Goal: Transaction & Acquisition: Purchase product/service

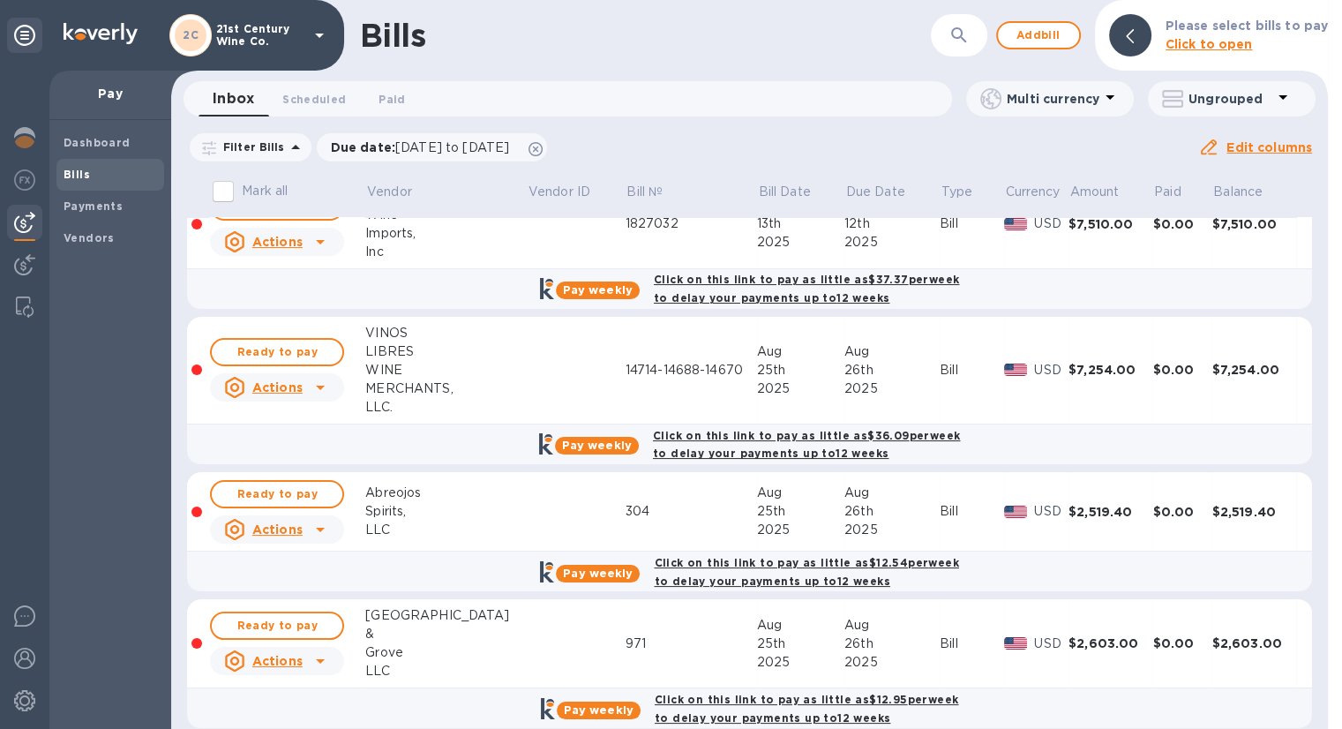
scroll to position [57, 0]
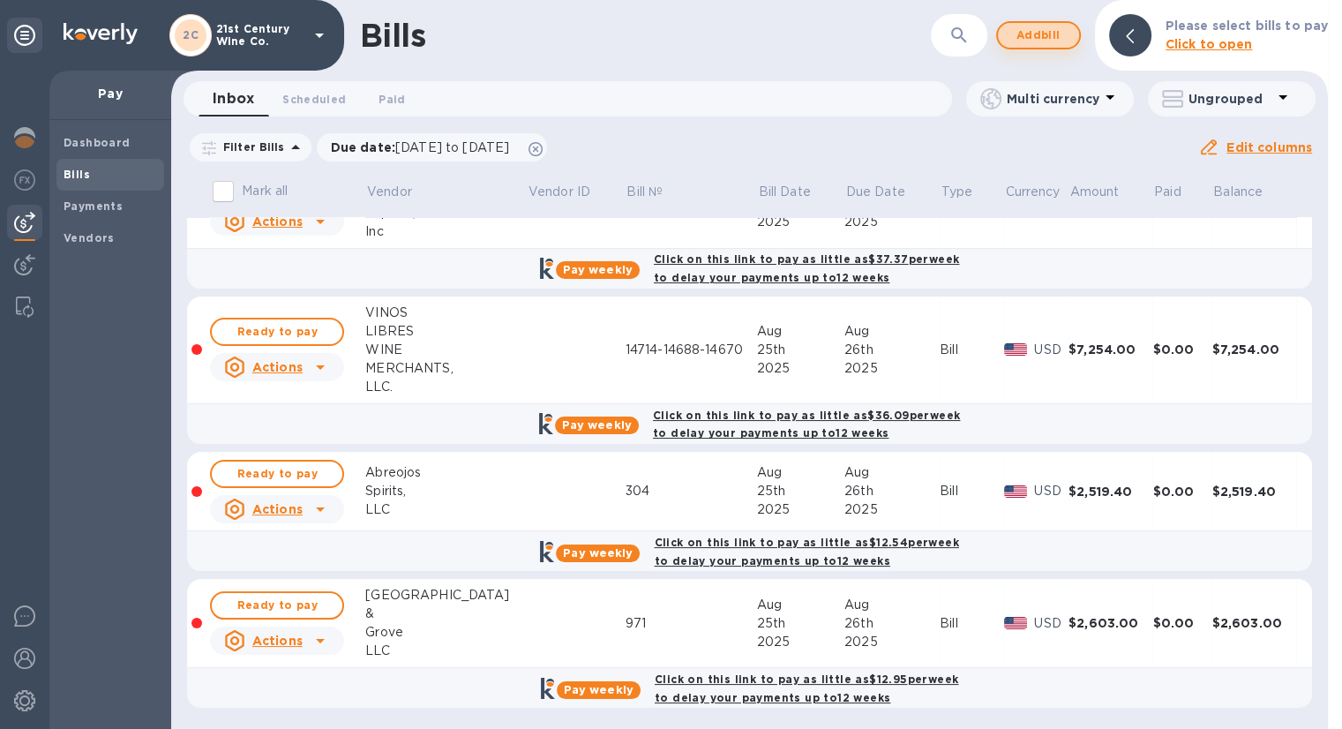
click at [1029, 35] on span "Add bill" at bounding box center [1038, 35] width 53 height 21
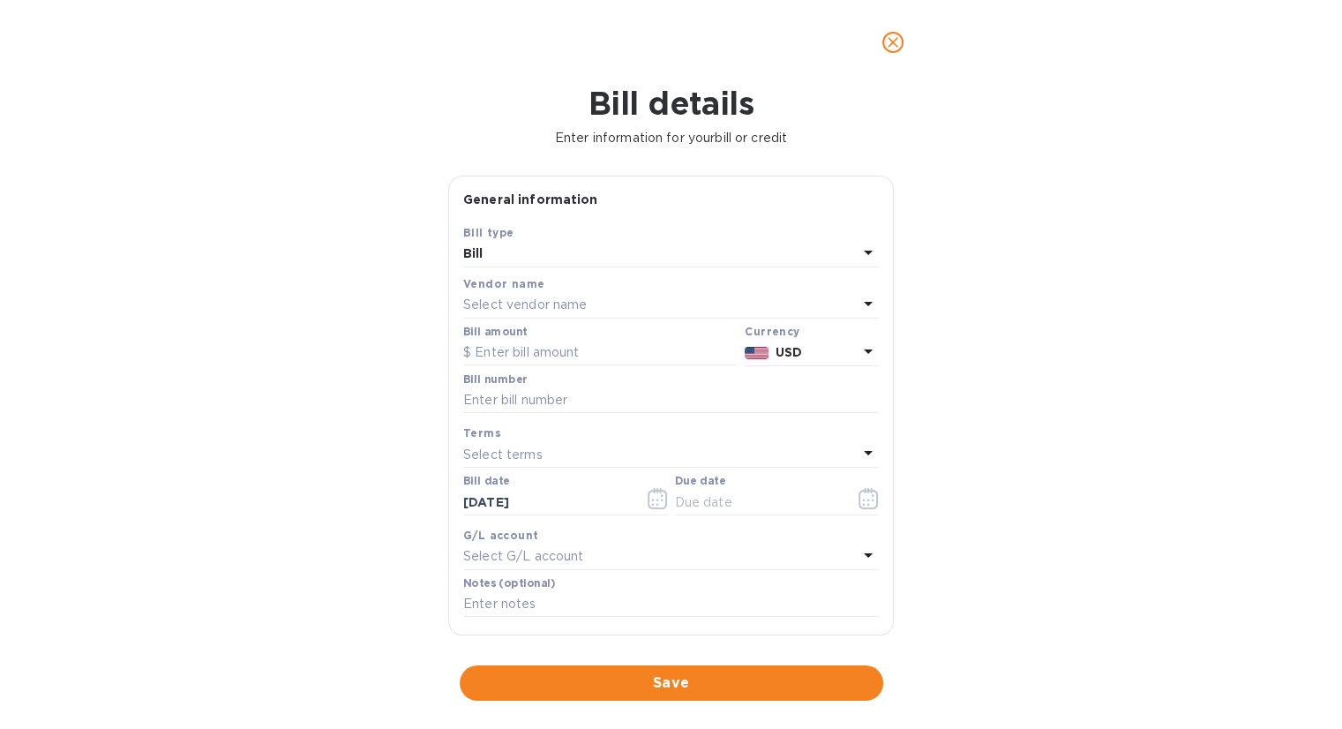
click at [575, 297] on p "Select vendor name" at bounding box center [525, 305] width 124 height 19
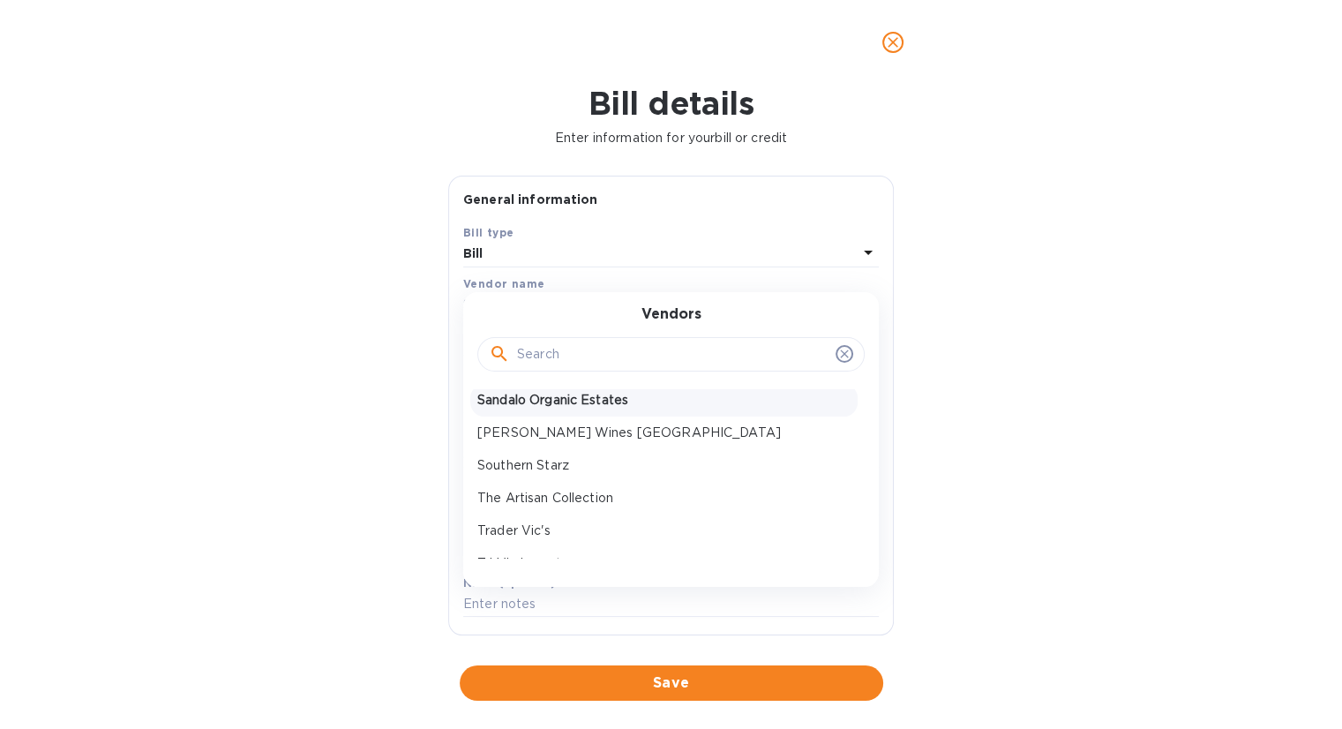
scroll to position [618, 0]
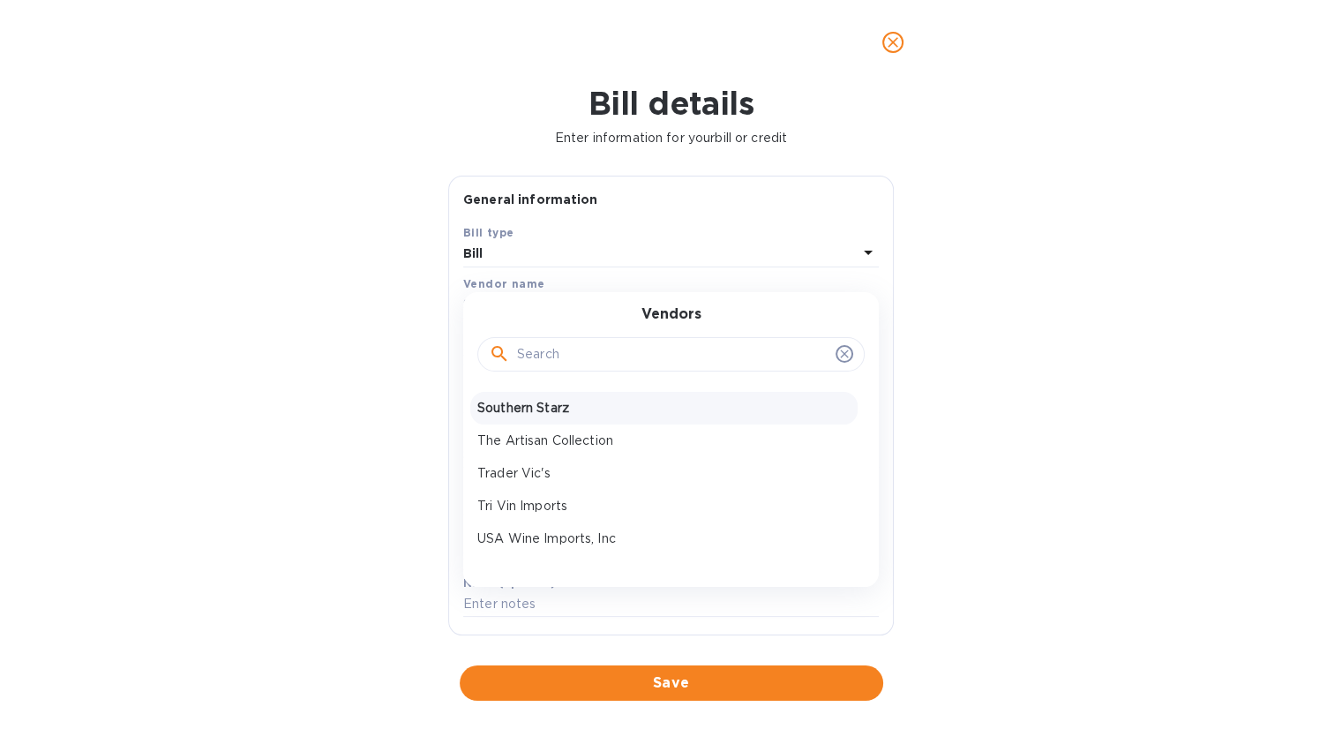
click at [577, 402] on p "Southern Starz" at bounding box center [663, 408] width 373 height 19
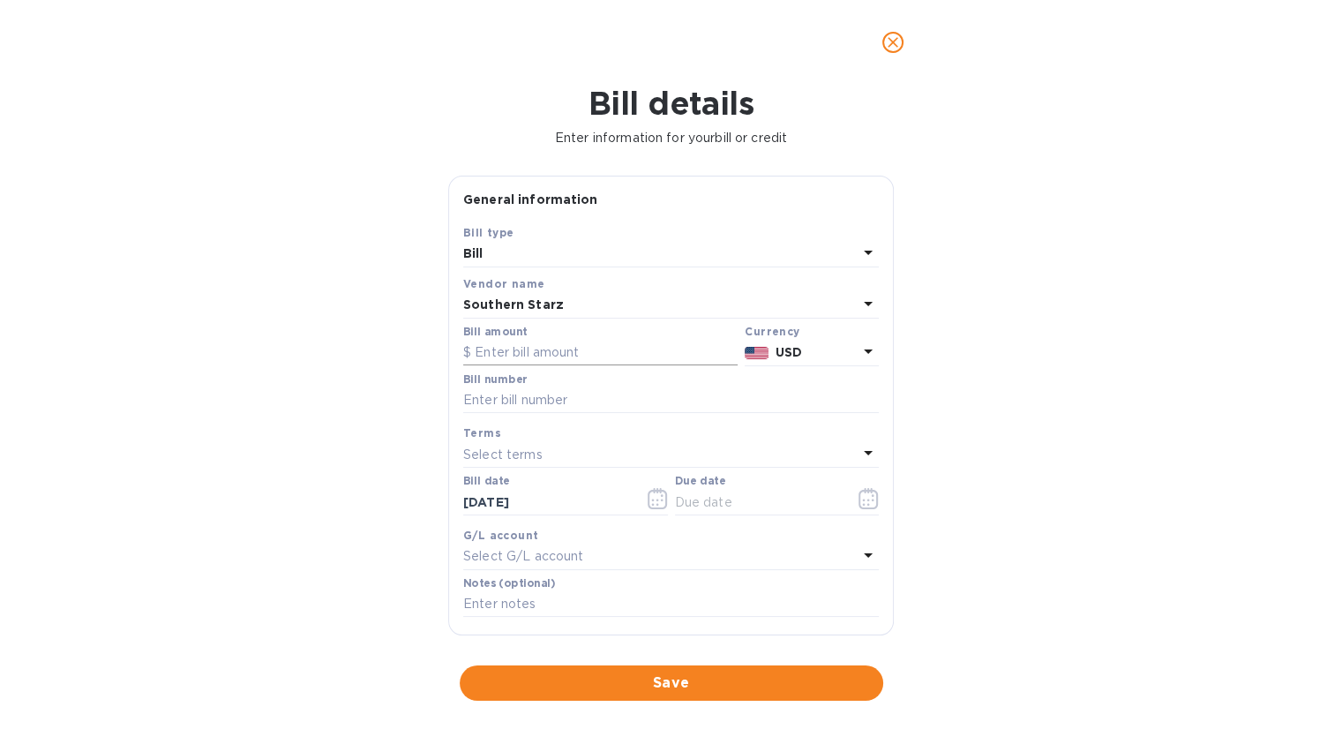
click at [572, 358] on input "text" at bounding box center [600, 353] width 274 height 26
type input "3,462"
click at [578, 400] on input "text" at bounding box center [671, 400] width 416 height 26
type input "A2250711-003"
click at [851, 504] on button "button" at bounding box center [868, 498] width 41 height 42
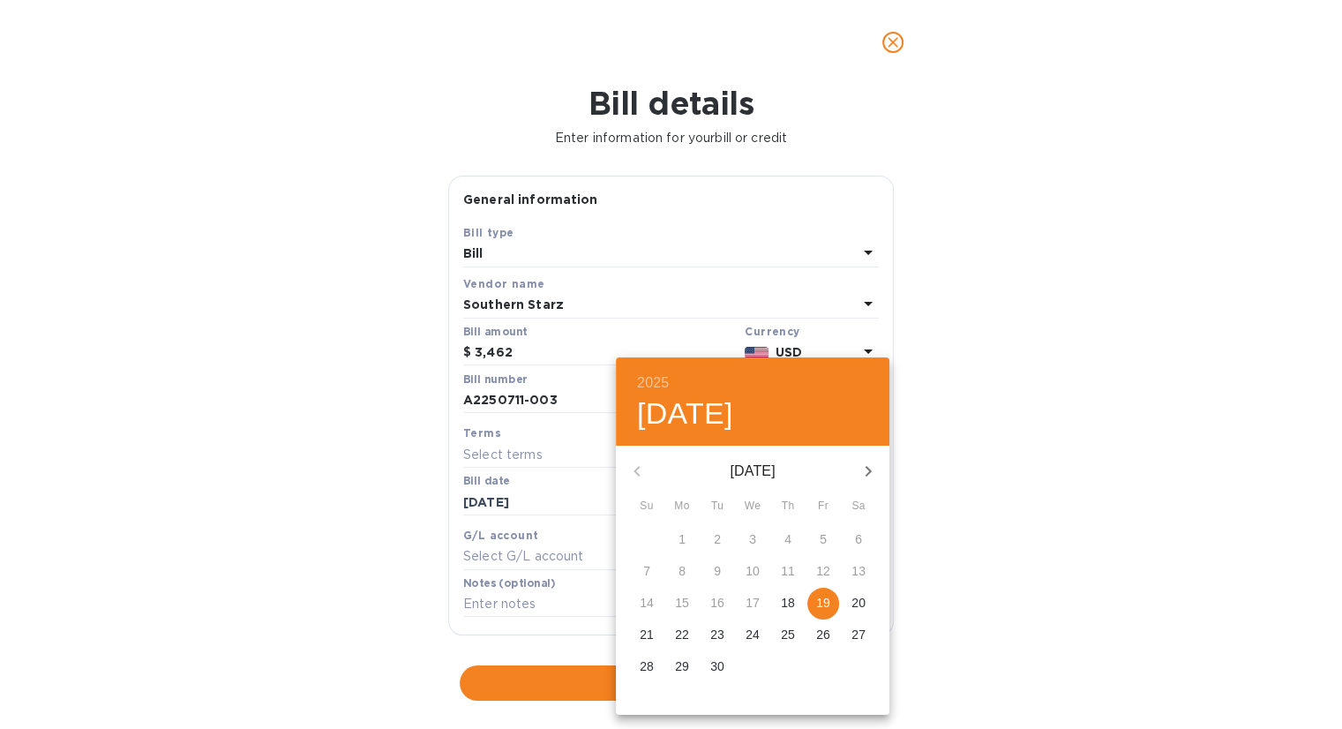
click at [822, 604] on p "19" at bounding box center [823, 603] width 14 height 18
type input "[DATE]"
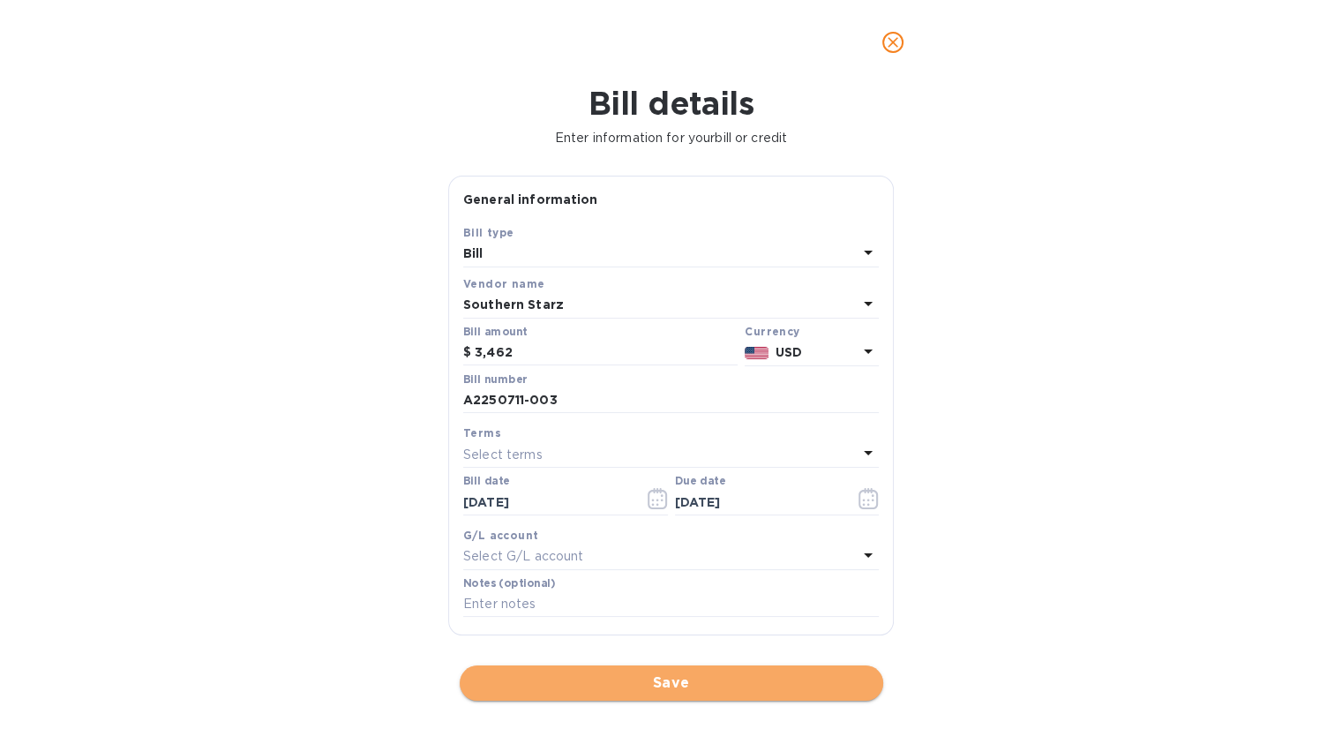
click at [619, 682] on span "Save" at bounding box center [671, 682] width 395 height 21
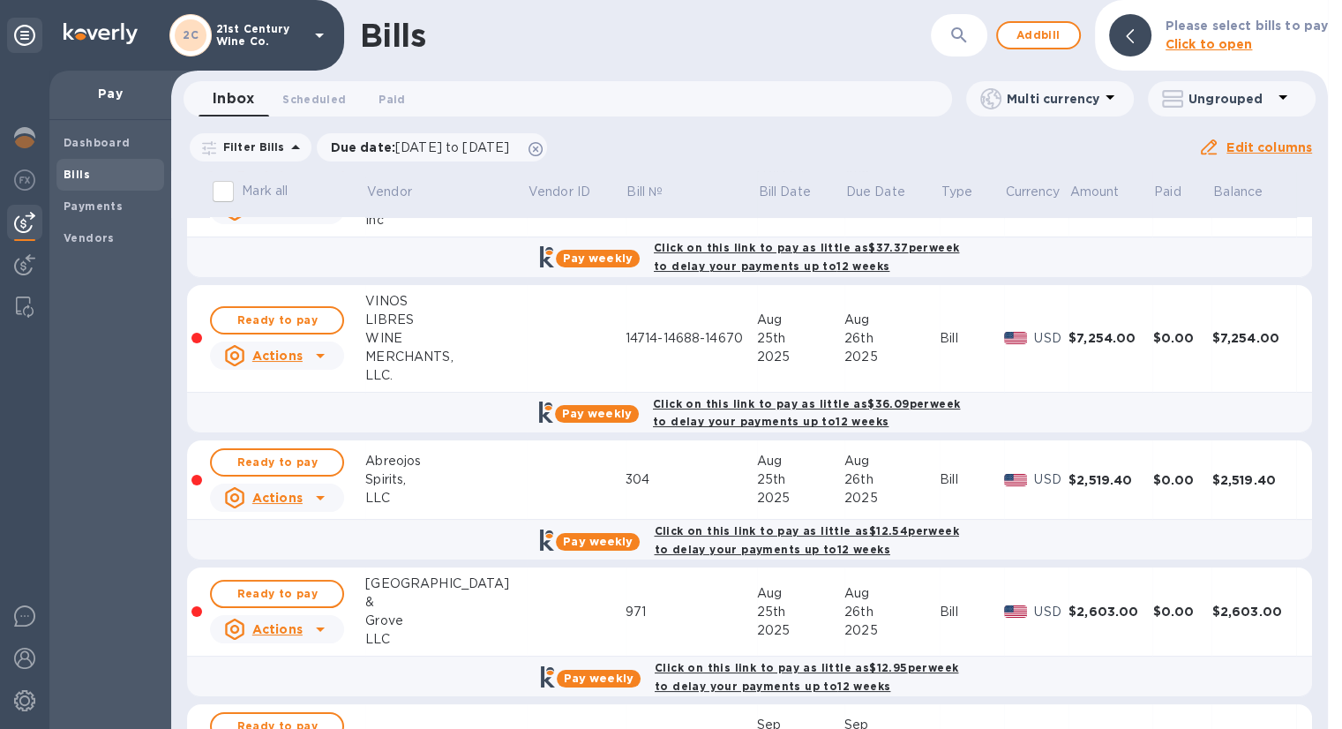
scroll to position [176, 0]
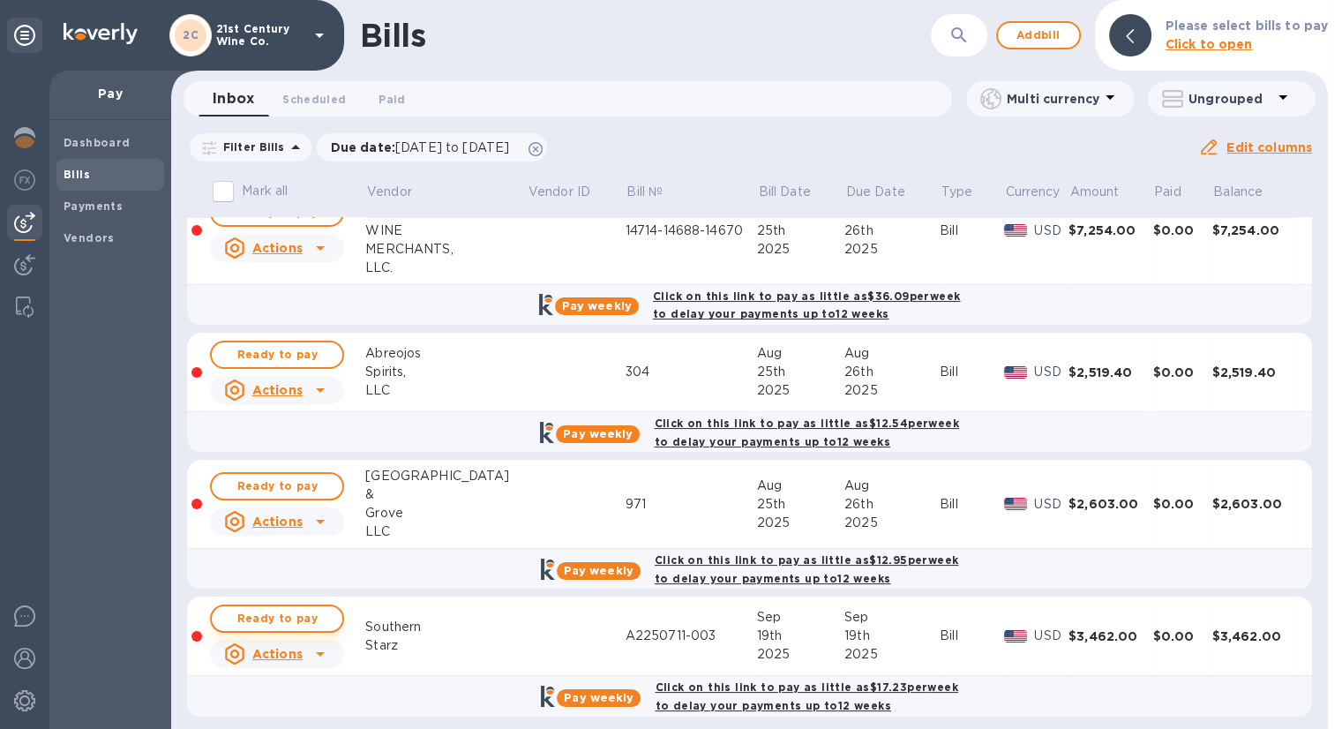
click at [333, 609] on button "Ready to pay" at bounding box center [277, 618] width 134 height 28
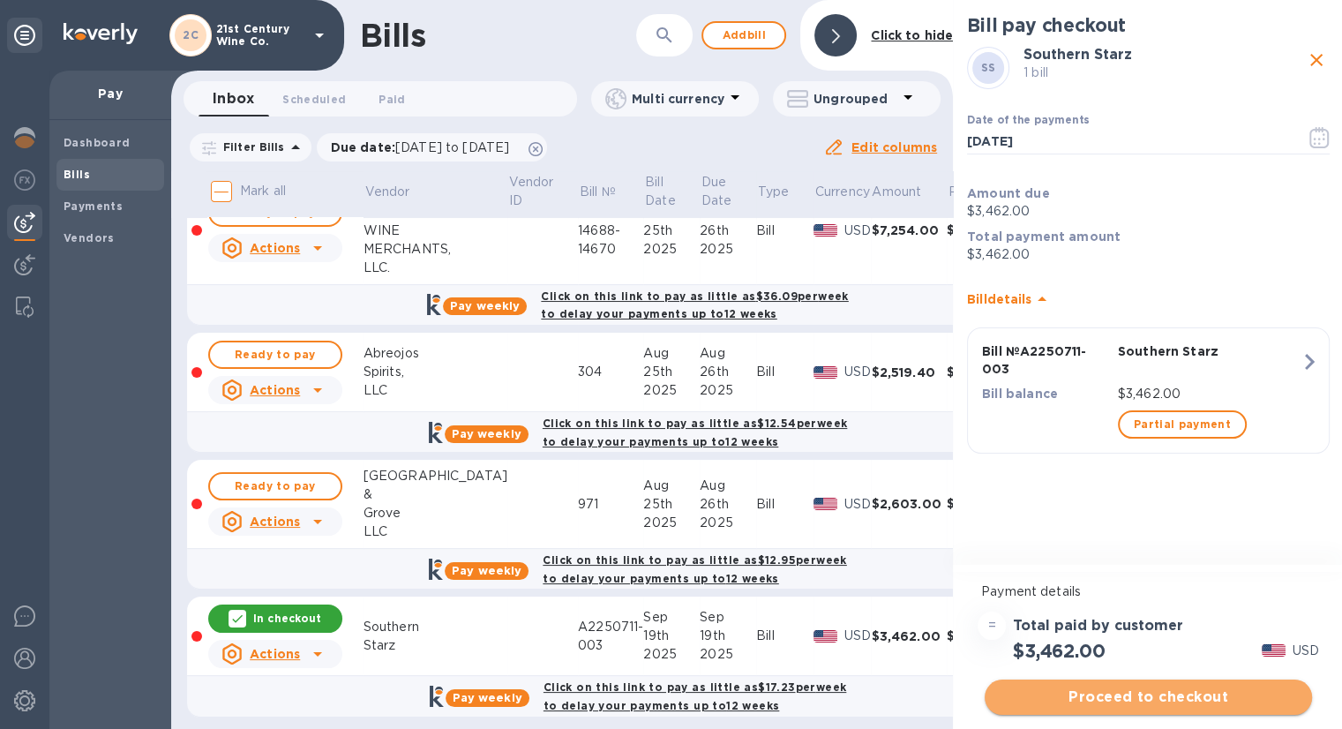
click at [1148, 692] on span "Proceed to checkout" at bounding box center [1148, 697] width 299 height 21
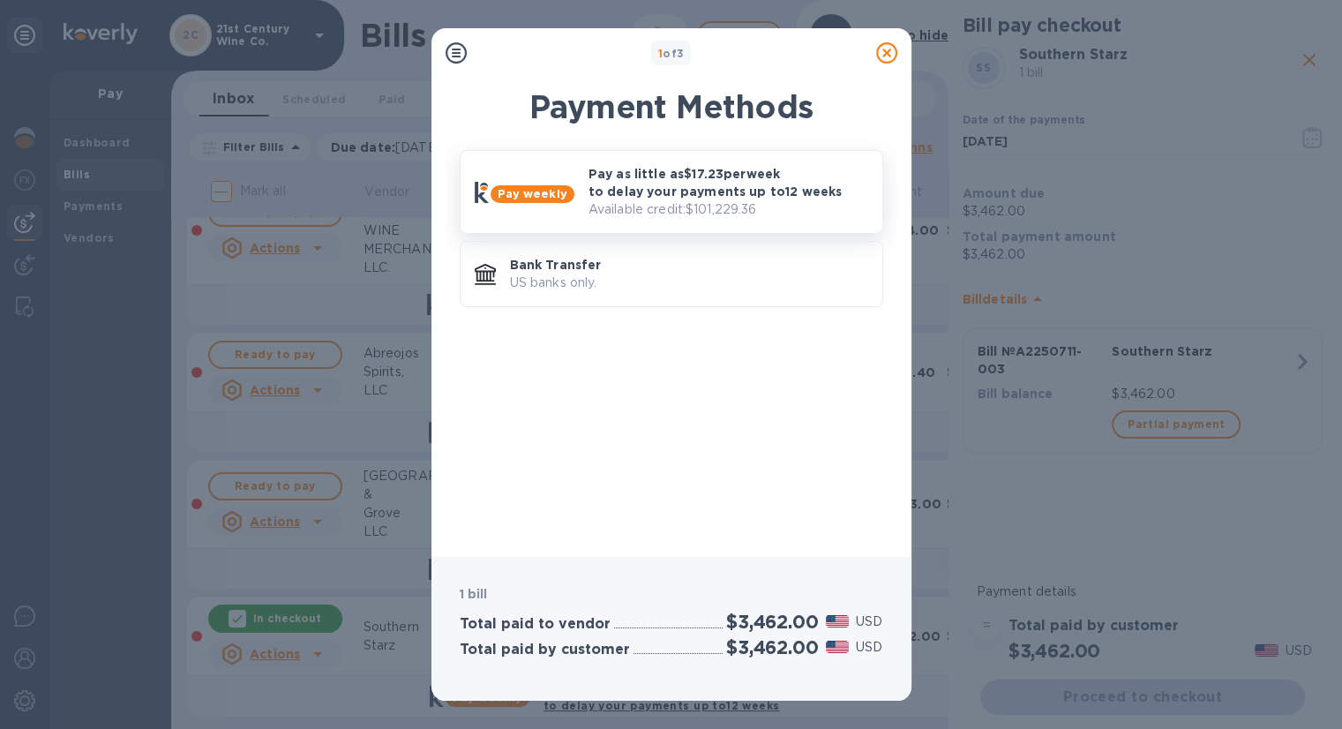
click at [756, 191] on p "Pay as little as $17.23 per week to delay your payments up to 12 weeks" at bounding box center [729, 182] width 280 height 35
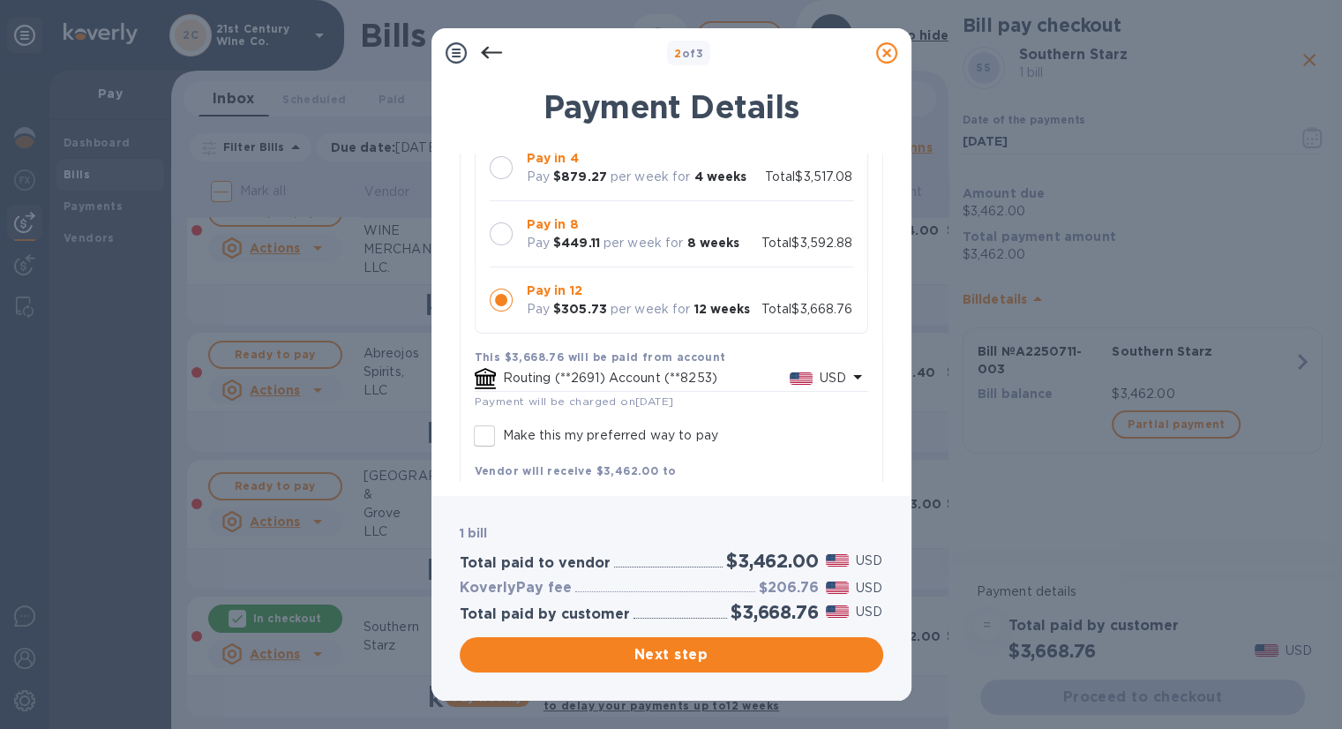
click at [484, 45] on icon at bounding box center [491, 52] width 21 height 21
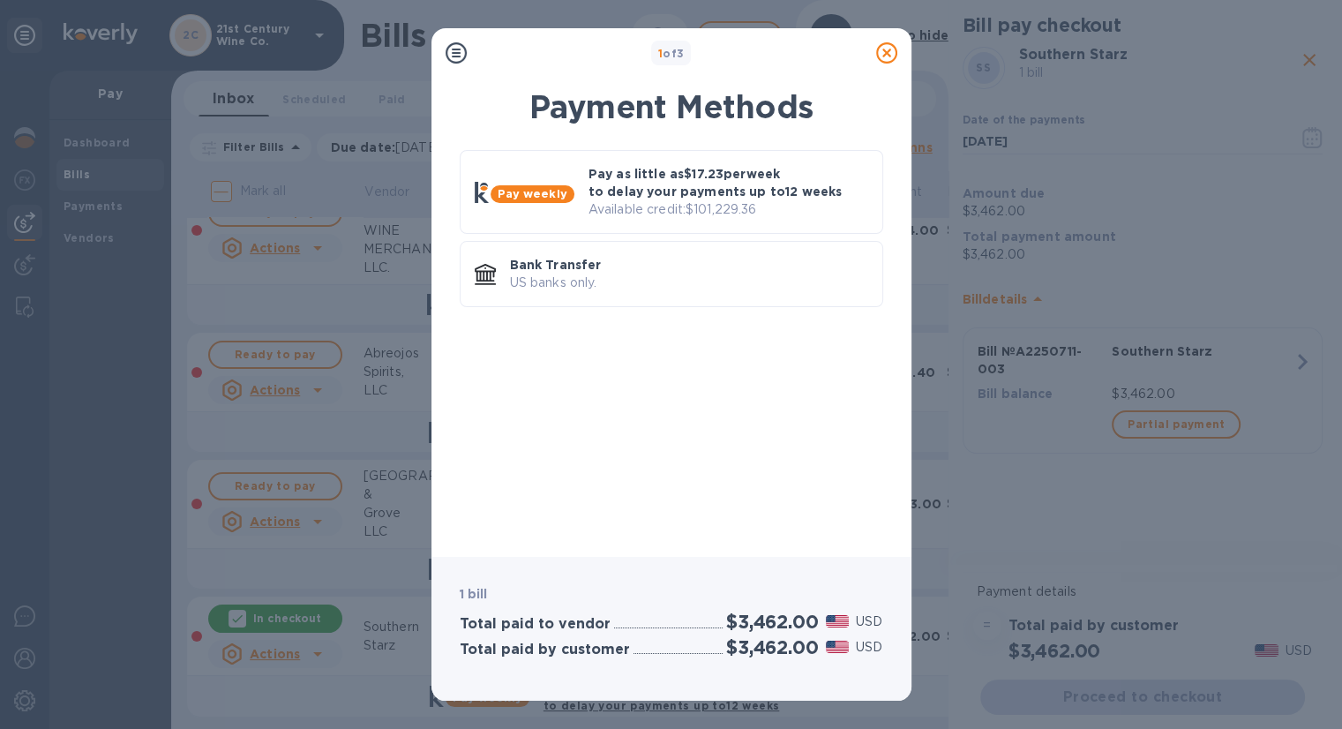
click at [876, 57] on icon at bounding box center [886, 52] width 21 height 21
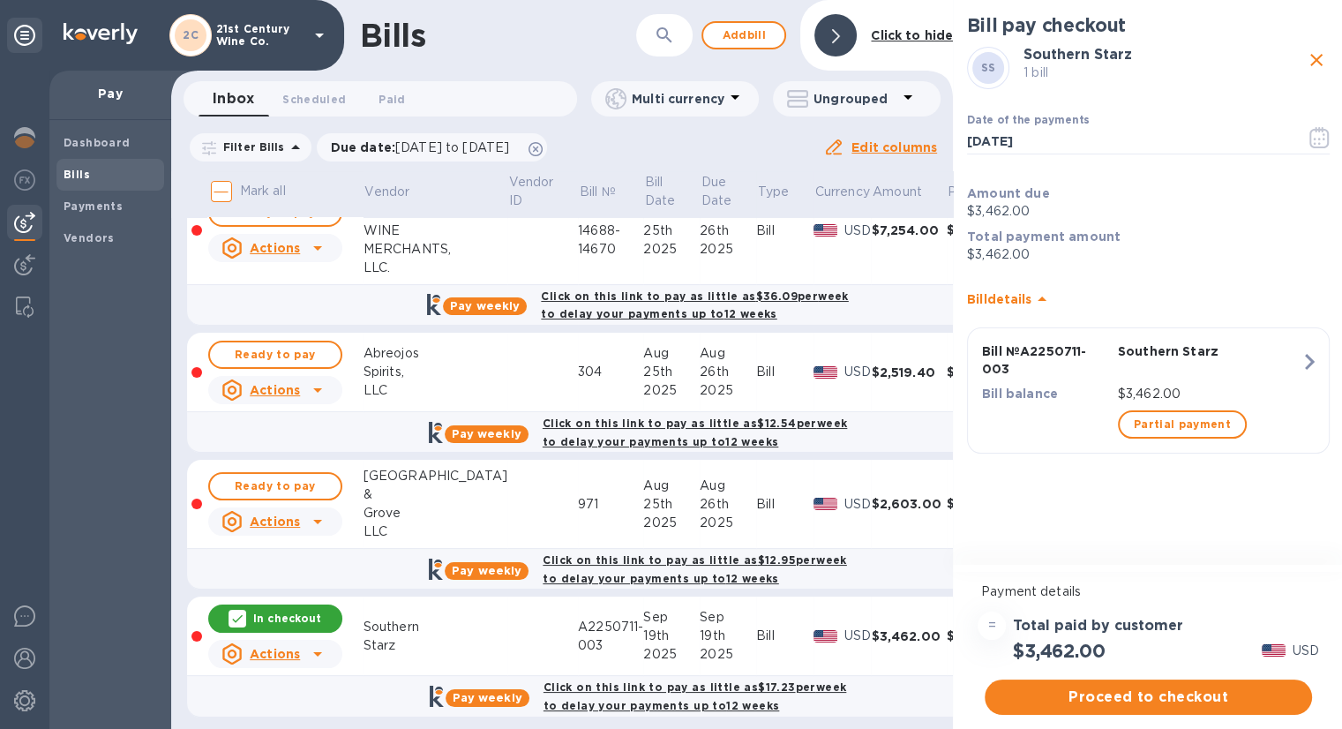
scroll to position [14, 0]
click at [297, 611] on p "In checkout" at bounding box center [287, 618] width 68 height 15
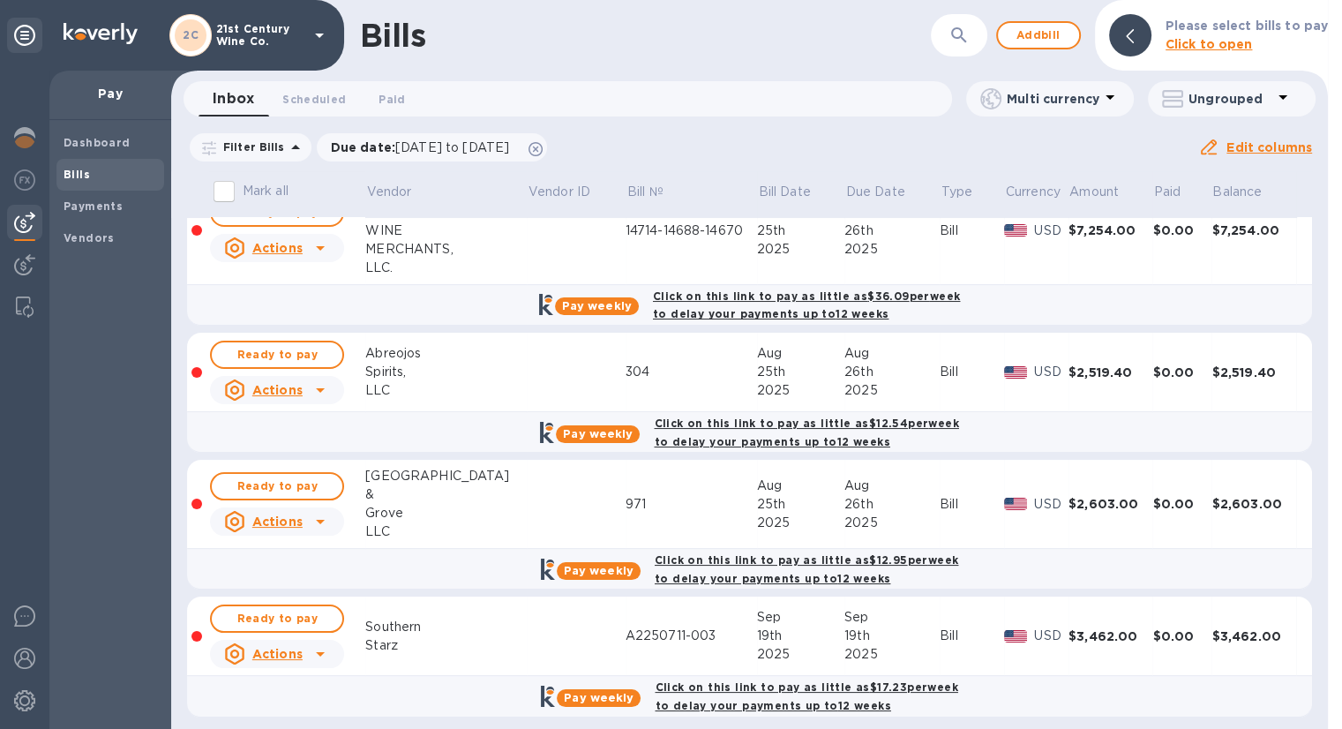
scroll to position [0, 0]
